Goal: Information Seeking & Learning: Learn about a topic

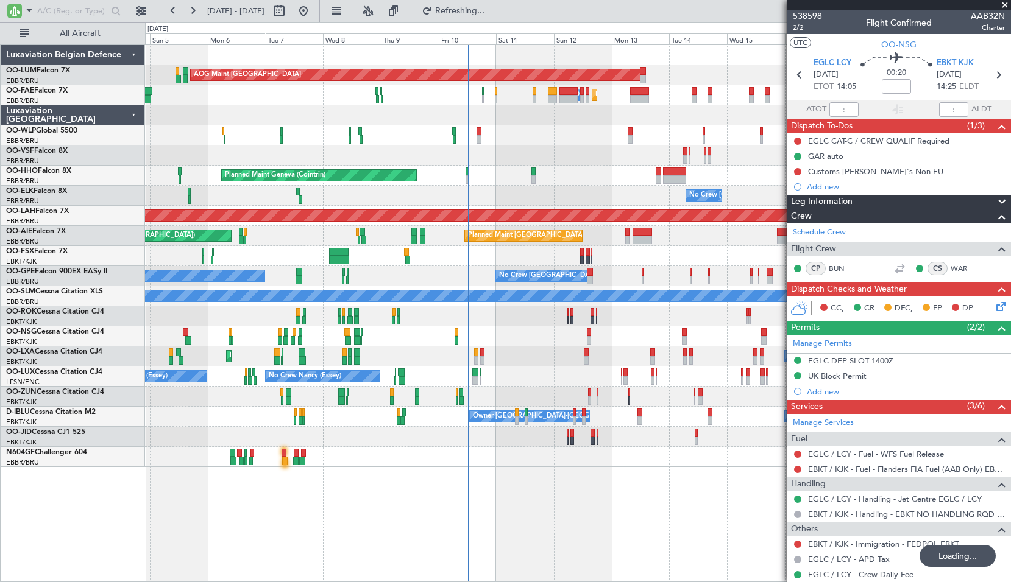
click at [517, 180] on div "Planned Maint Geneva (Cointrin)" at bounding box center [577, 176] width 865 height 20
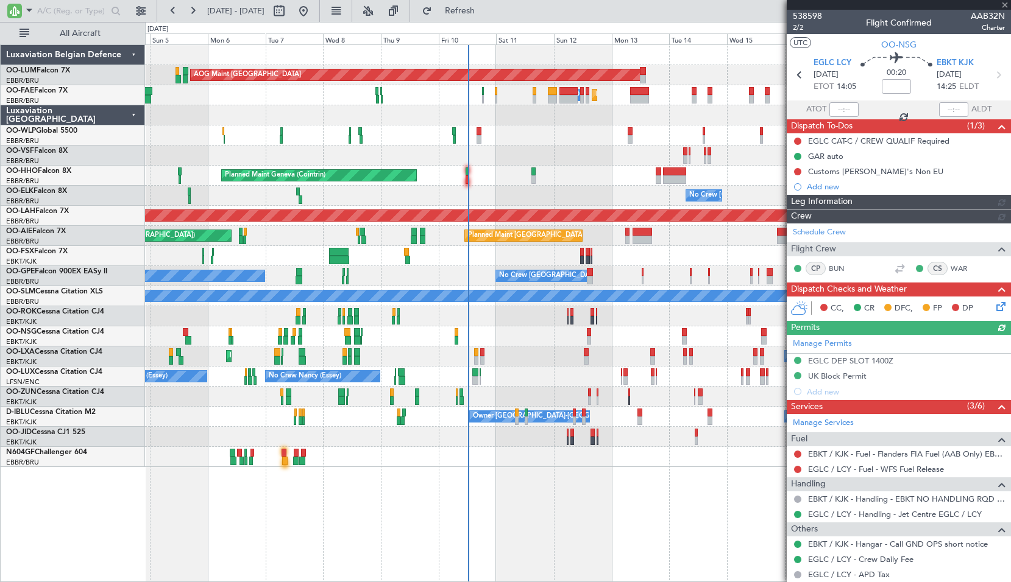
scroll to position [104, 0]
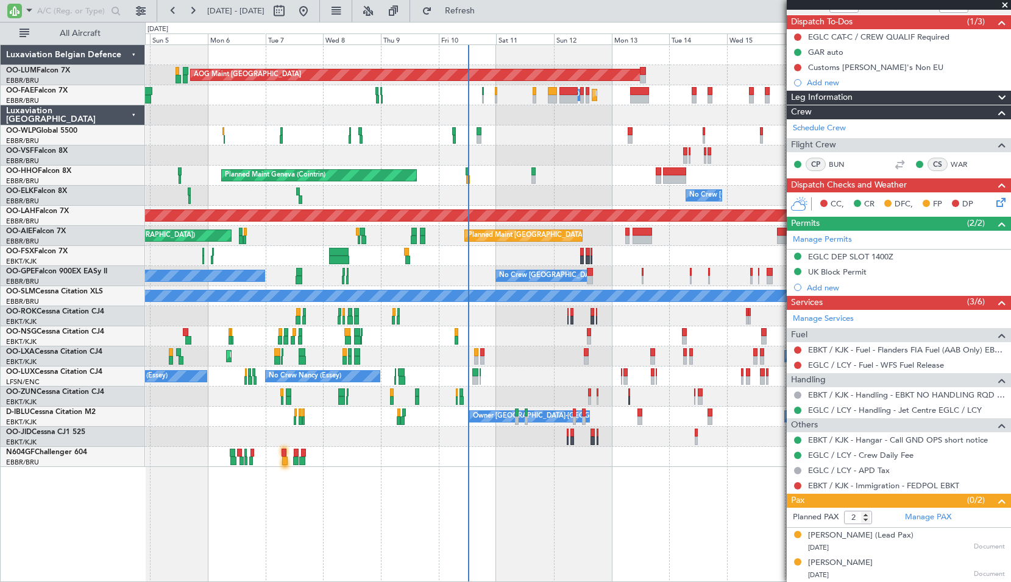
click at [1006, 1] on span at bounding box center [1004, 5] width 12 height 11
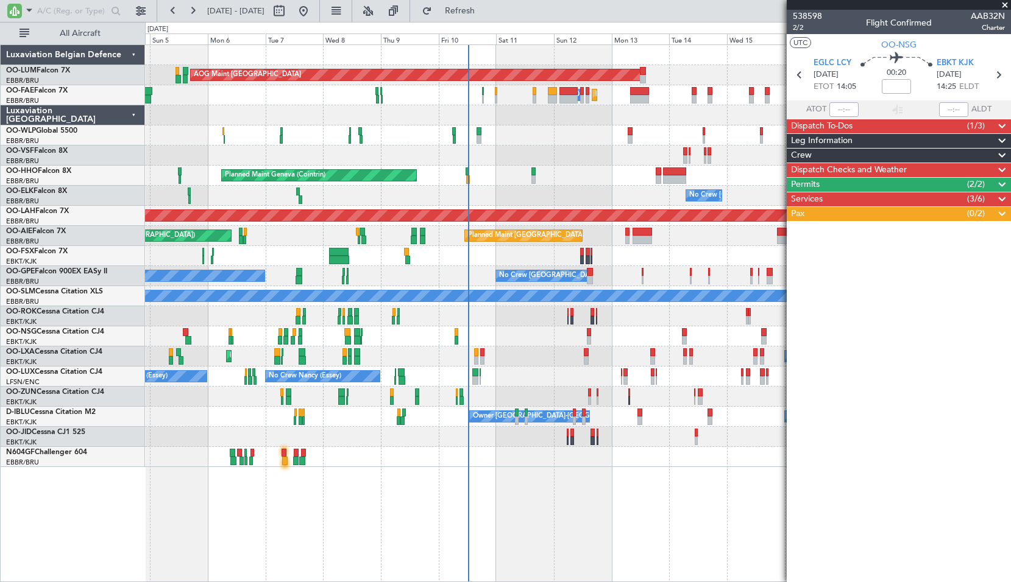
scroll to position [0, 0]
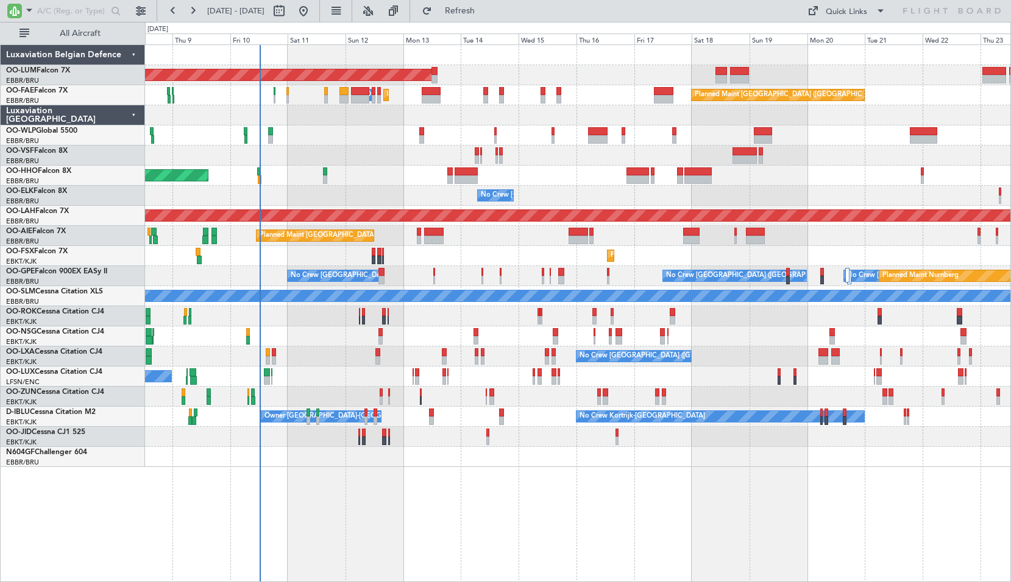
click at [579, 201] on div "AOG Maint Sibiu Owner Melsbroek Air Base Planned Maint Kortrijk-Wevelgem Planne…" at bounding box center [577, 256] width 865 height 422
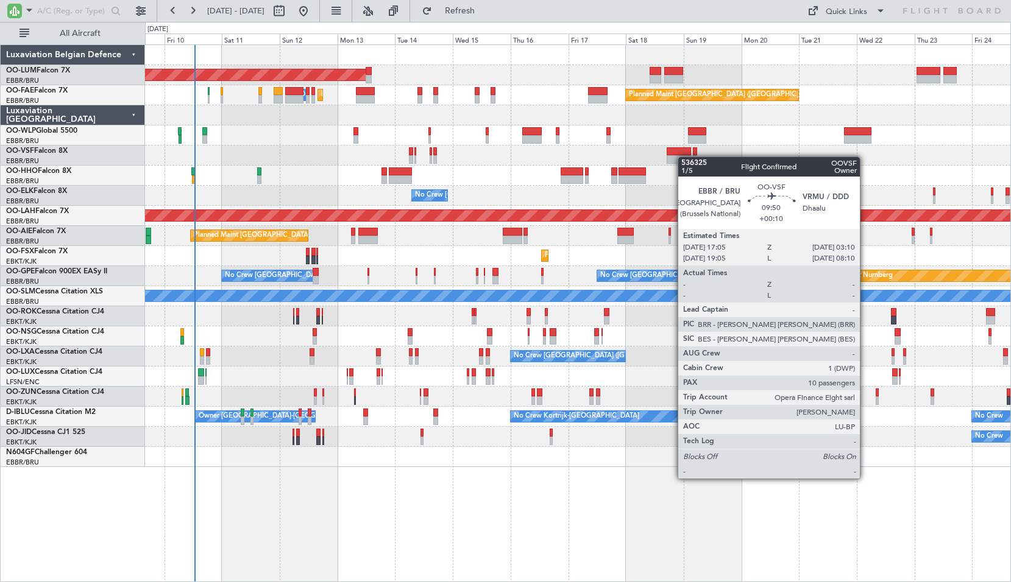
click at [684, 157] on div at bounding box center [678, 159] width 24 height 9
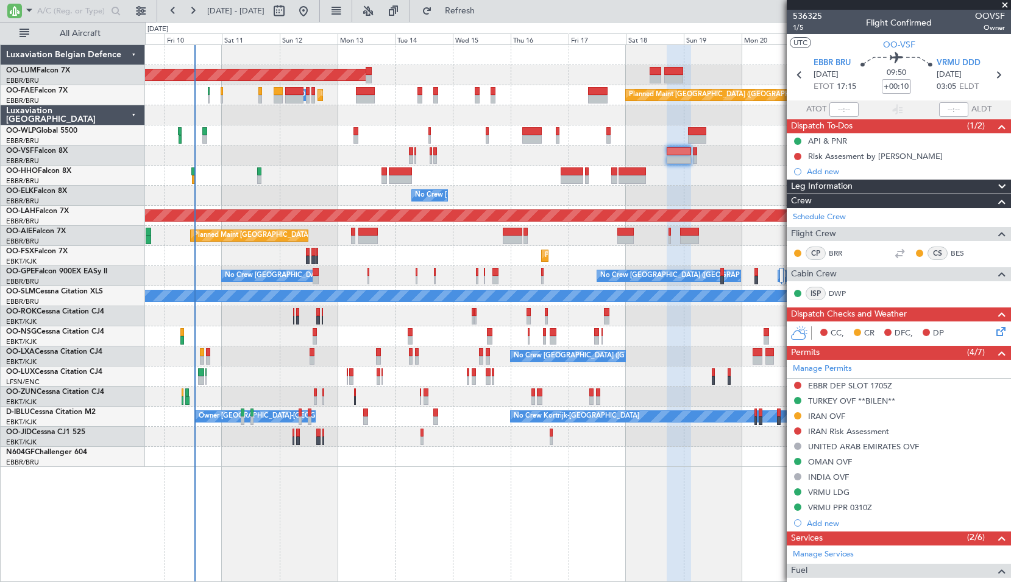
click at [1005, 4] on span at bounding box center [1004, 5] width 12 height 11
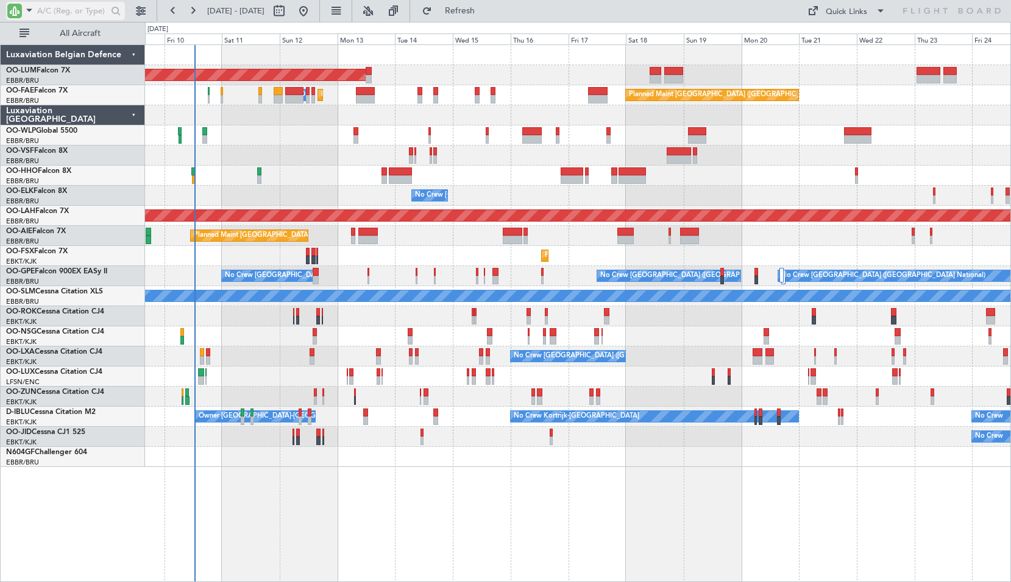
click at [58, 5] on input "text" at bounding box center [72, 11] width 70 height 18
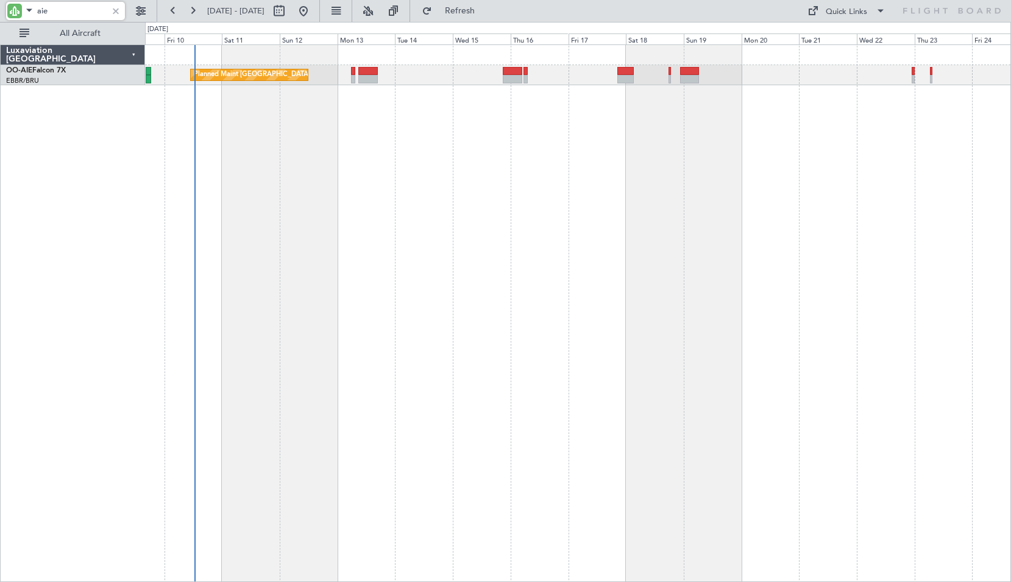
click at [760, 152] on div "Planned Maint London (Farnborough) Unplanned Maint London (Farnborough)" at bounding box center [578, 313] width 866 height 538
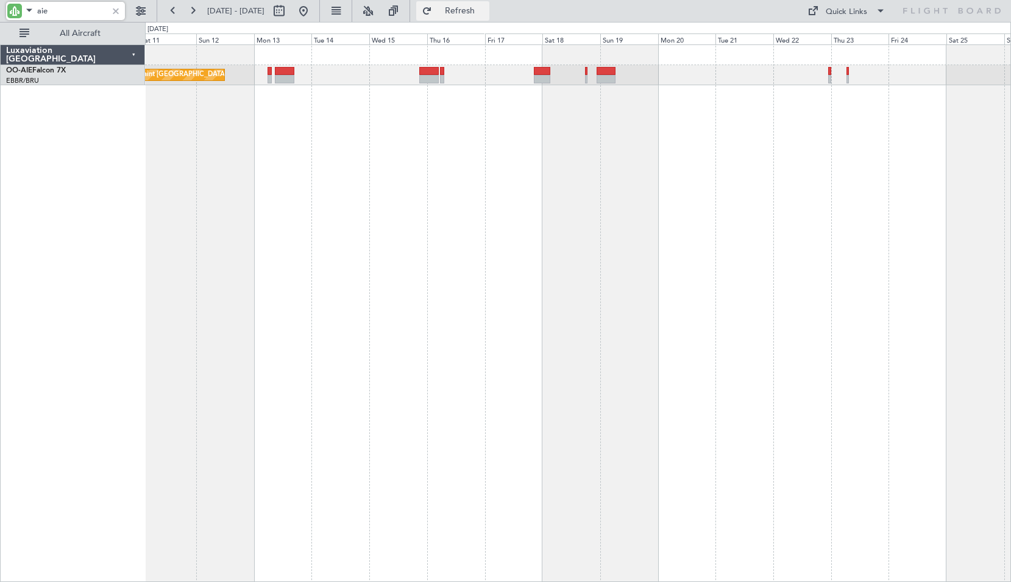
type input "aie"
click at [479, 16] on button "Refresh" at bounding box center [452, 10] width 73 height 19
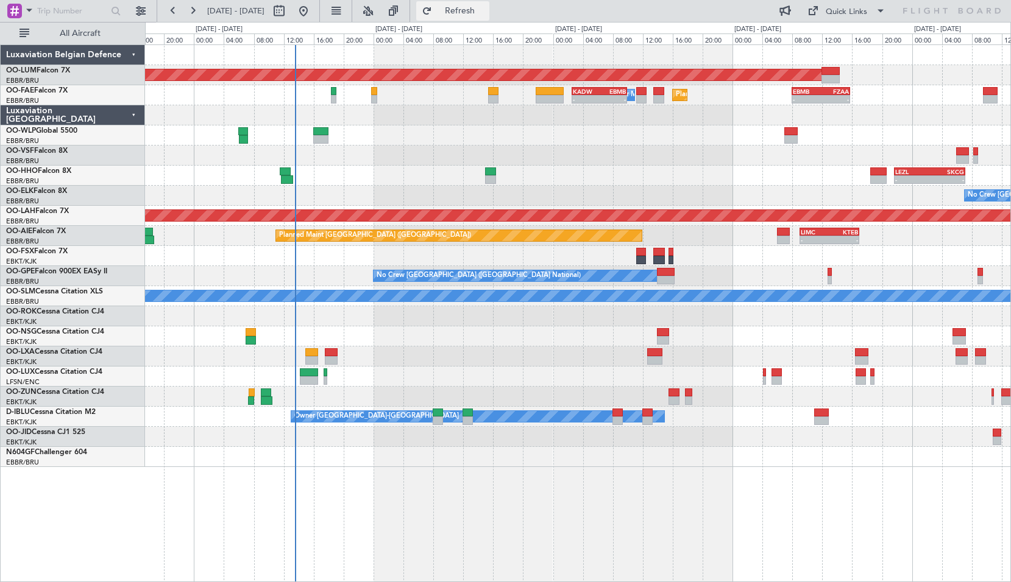
click at [420, 9] on span "Refresh" at bounding box center [459, 11] width 51 height 9
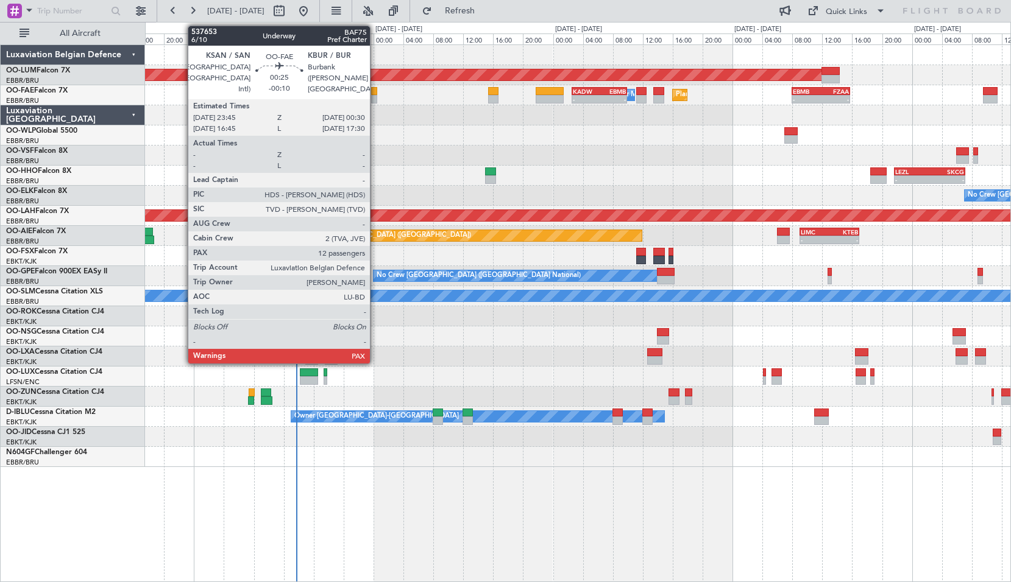
click at [375, 99] on div at bounding box center [374, 99] width 6 height 9
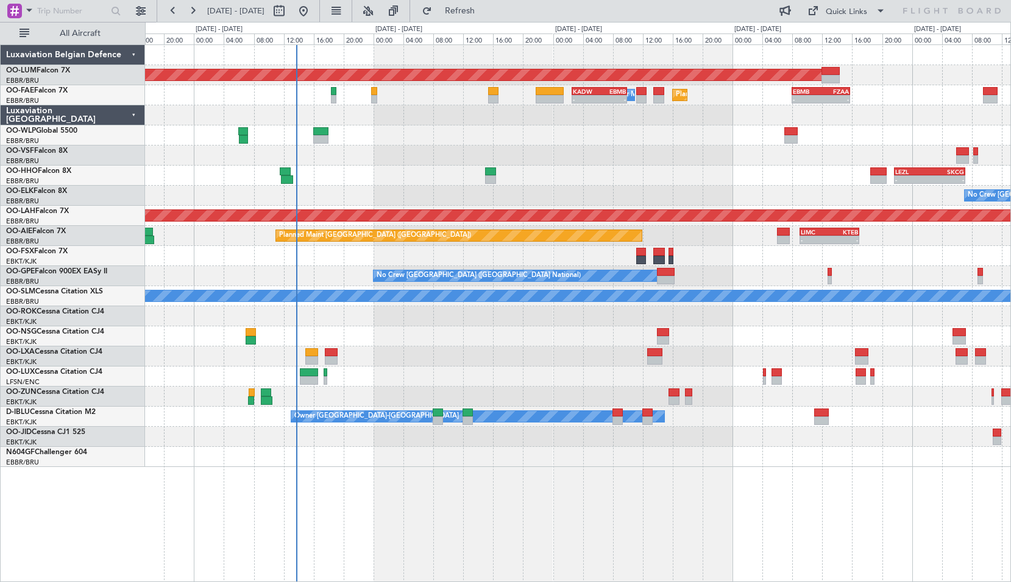
click at [397, 119] on div at bounding box center [577, 115] width 865 height 20
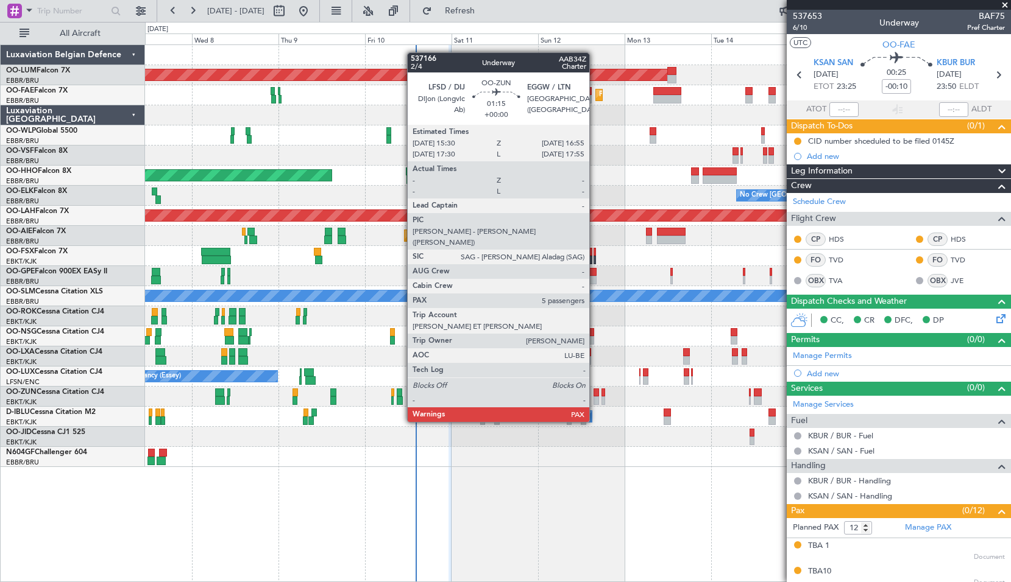
click at [420, 389] on div at bounding box center [595, 393] width 5 height 9
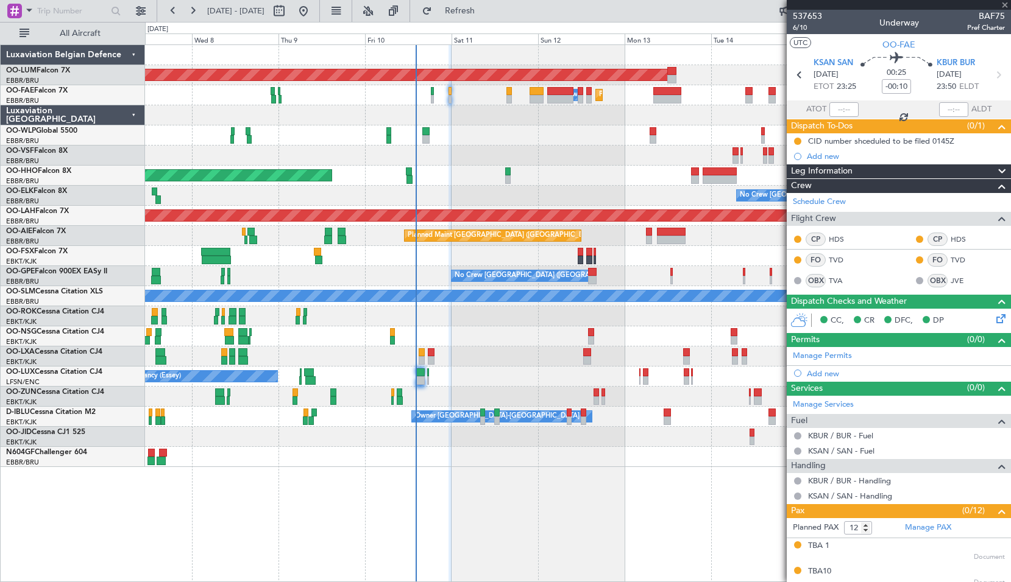
click at [420, 356] on div "No Crew [GEOGRAPHIC_DATA] ([GEOGRAPHIC_DATA] National) Planned Maint [GEOGRAPHI…" at bounding box center [577, 357] width 865 height 20
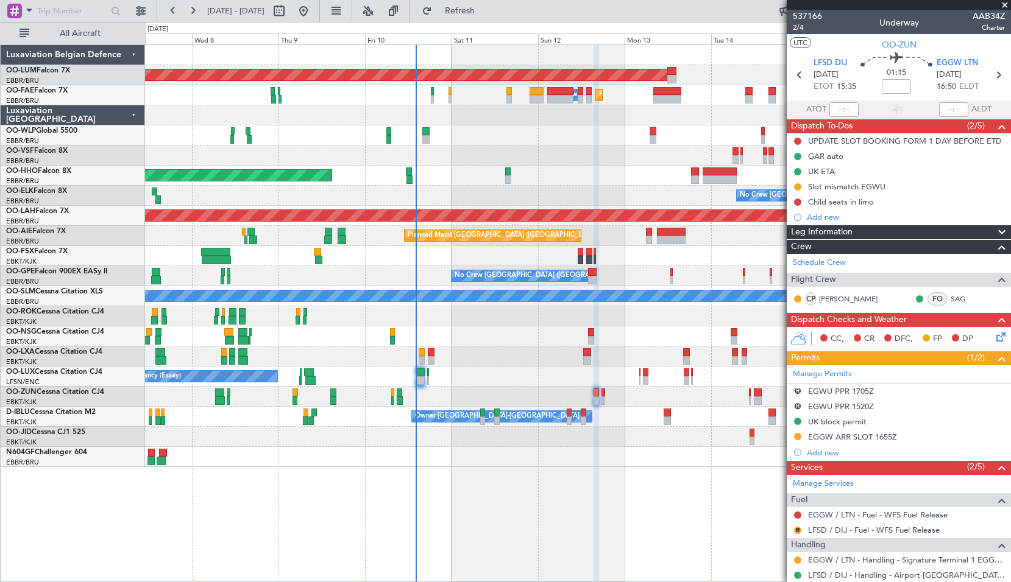
click at [420, 7] on span at bounding box center [1004, 5] width 12 height 11
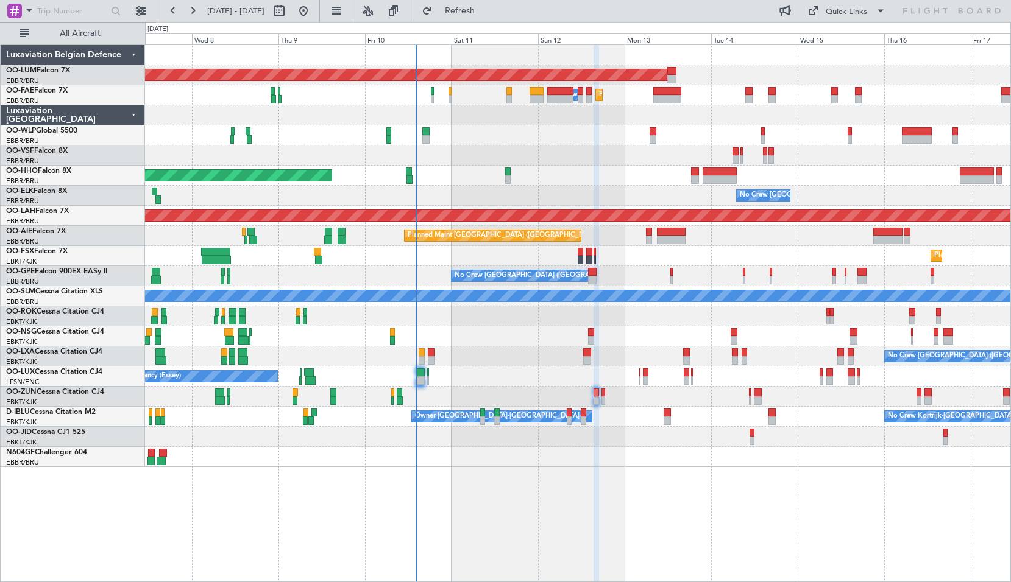
type input "0"
click at [30, 13] on span at bounding box center [29, 9] width 15 height 15
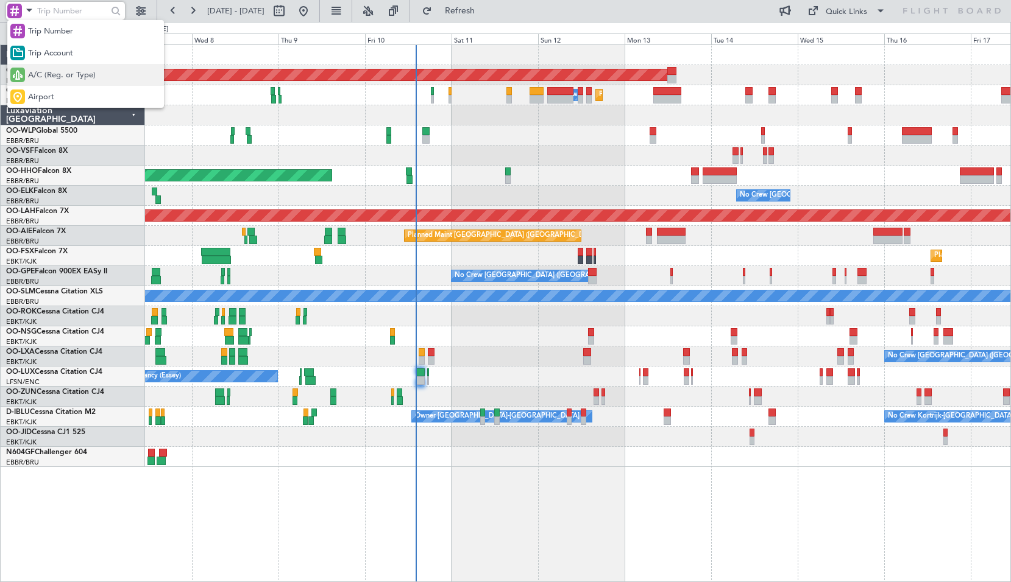
click at [41, 69] on div "A/C (Reg. or Type)" at bounding box center [85, 75] width 157 height 22
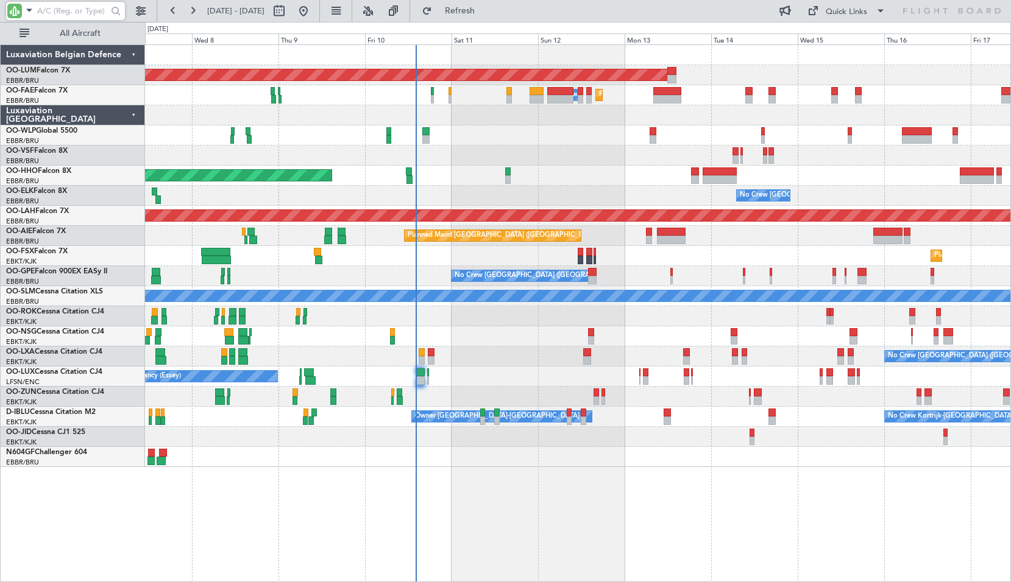
click at [69, 9] on input "text" at bounding box center [72, 11] width 70 height 18
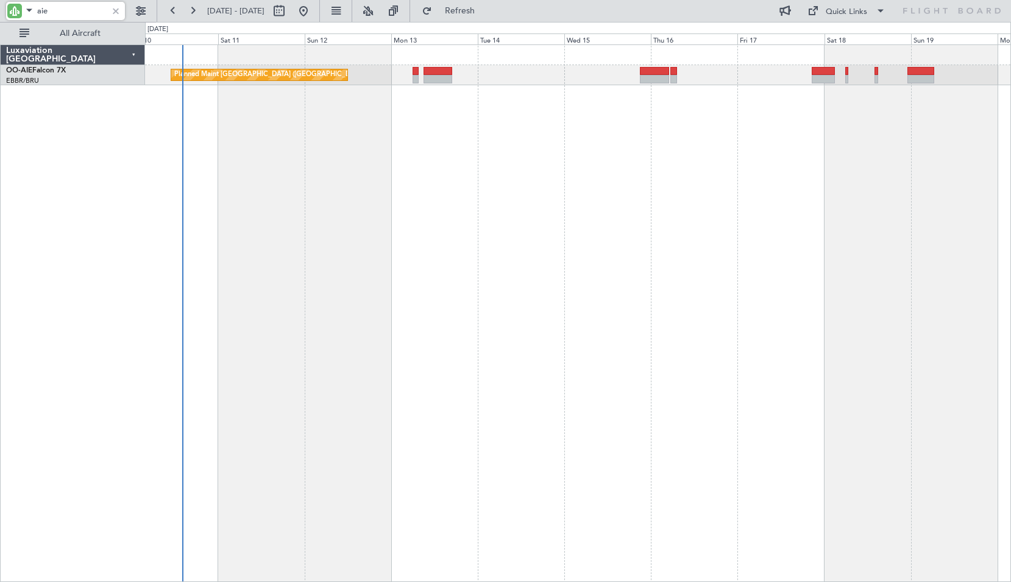
click at [394, 231] on div "Planned Maint [GEOGRAPHIC_DATA] ([GEOGRAPHIC_DATA])" at bounding box center [578, 313] width 866 height 538
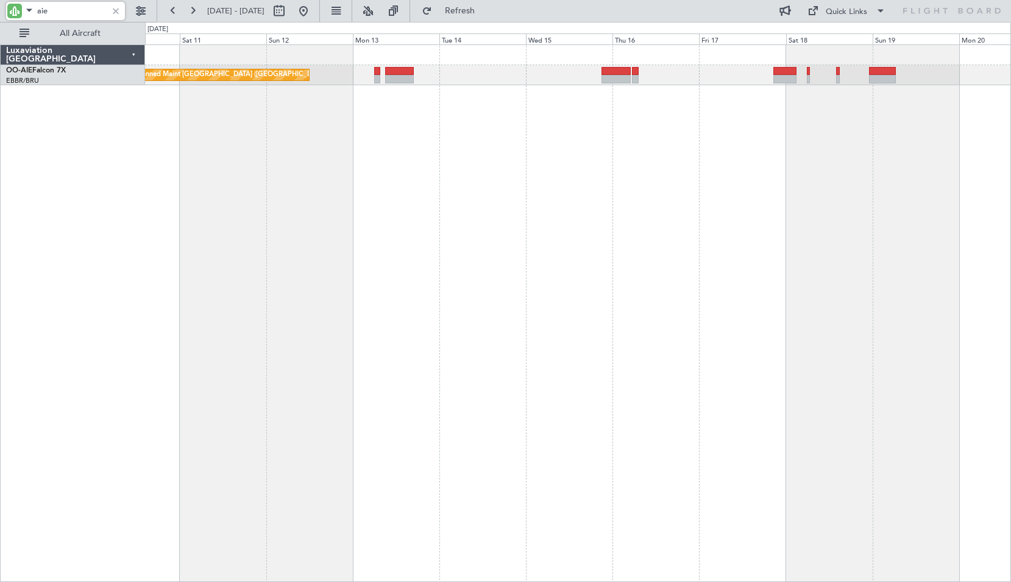
type input "aie"
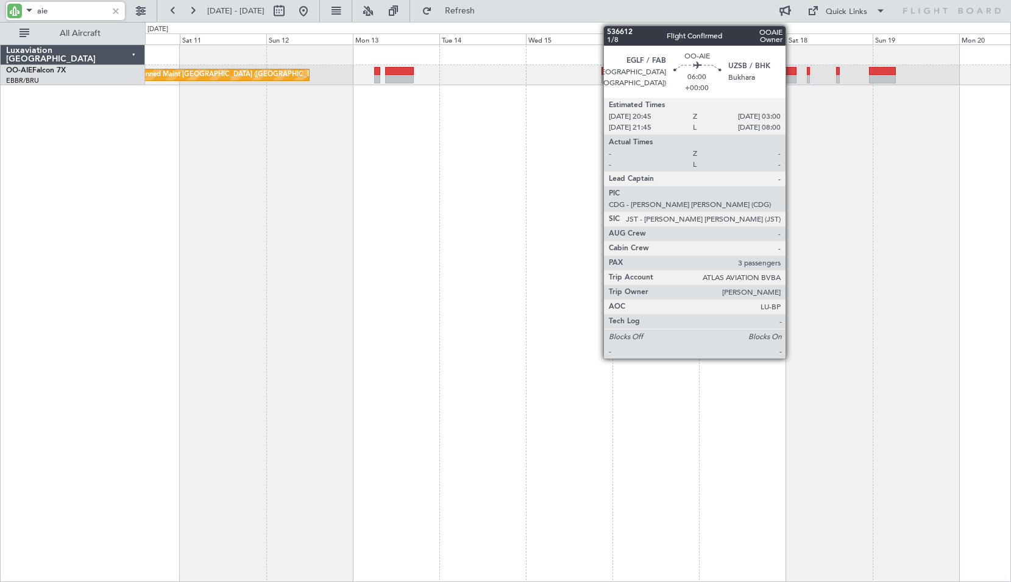
click at [420, 71] on div at bounding box center [784, 71] width 23 height 9
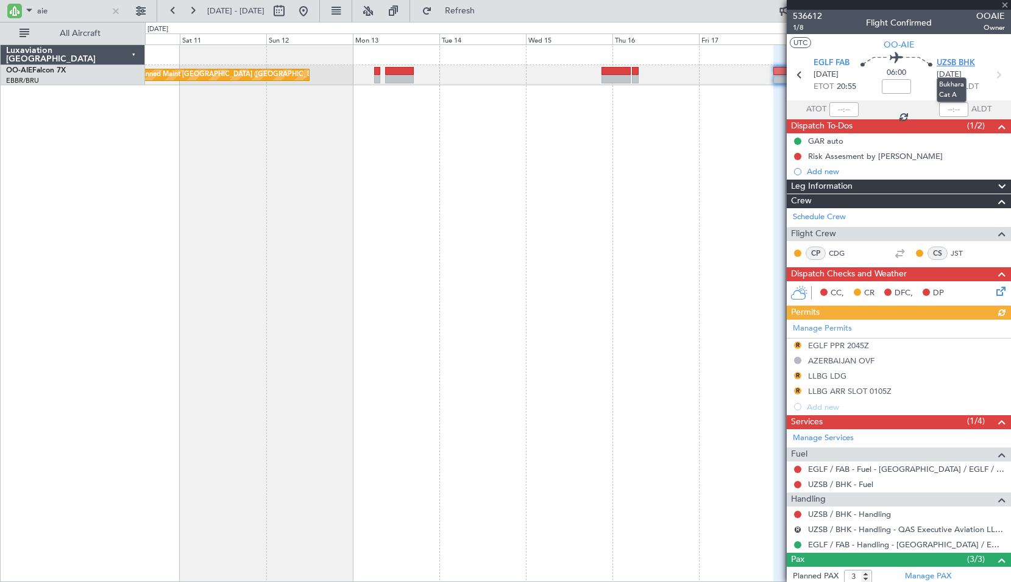
click at [420, 60] on span "UZSB BHK" at bounding box center [955, 63] width 38 height 12
